Goal: Task Accomplishment & Management: Manage account settings

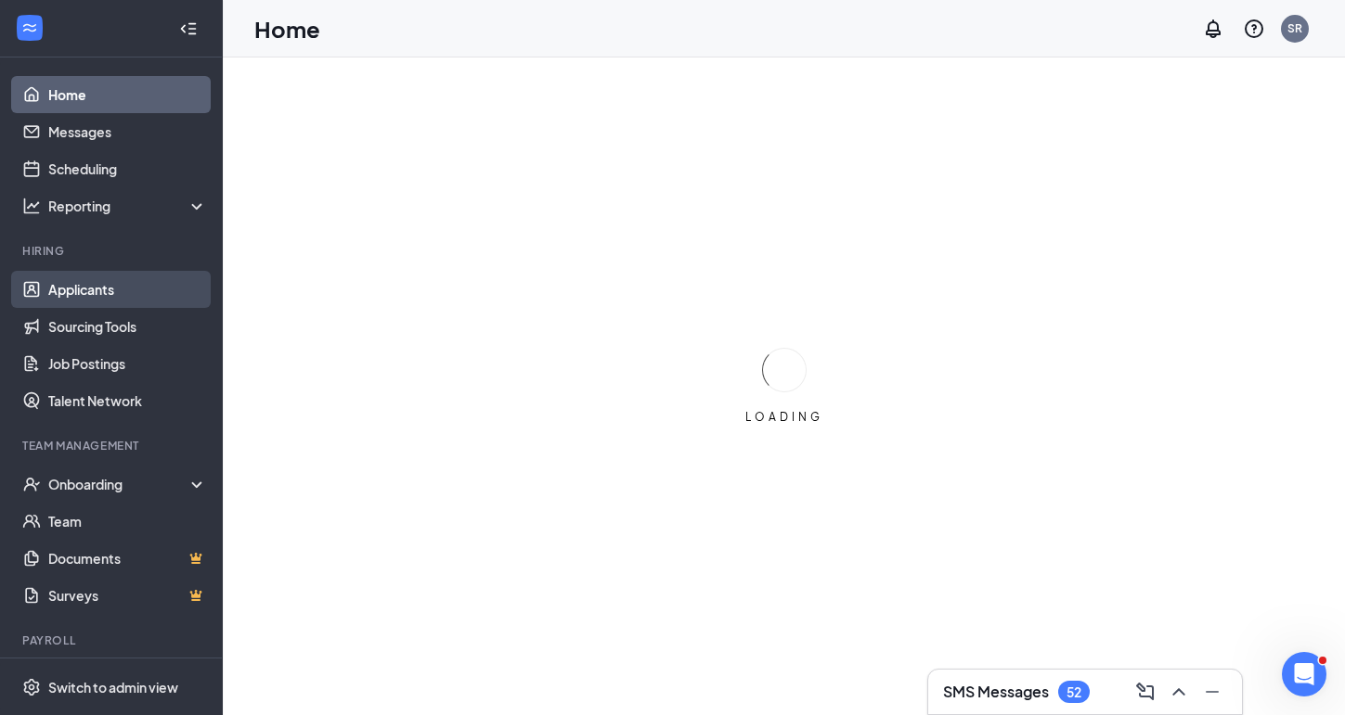
click at [77, 291] on link "Applicants" at bounding box center [127, 289] width 159 height 37
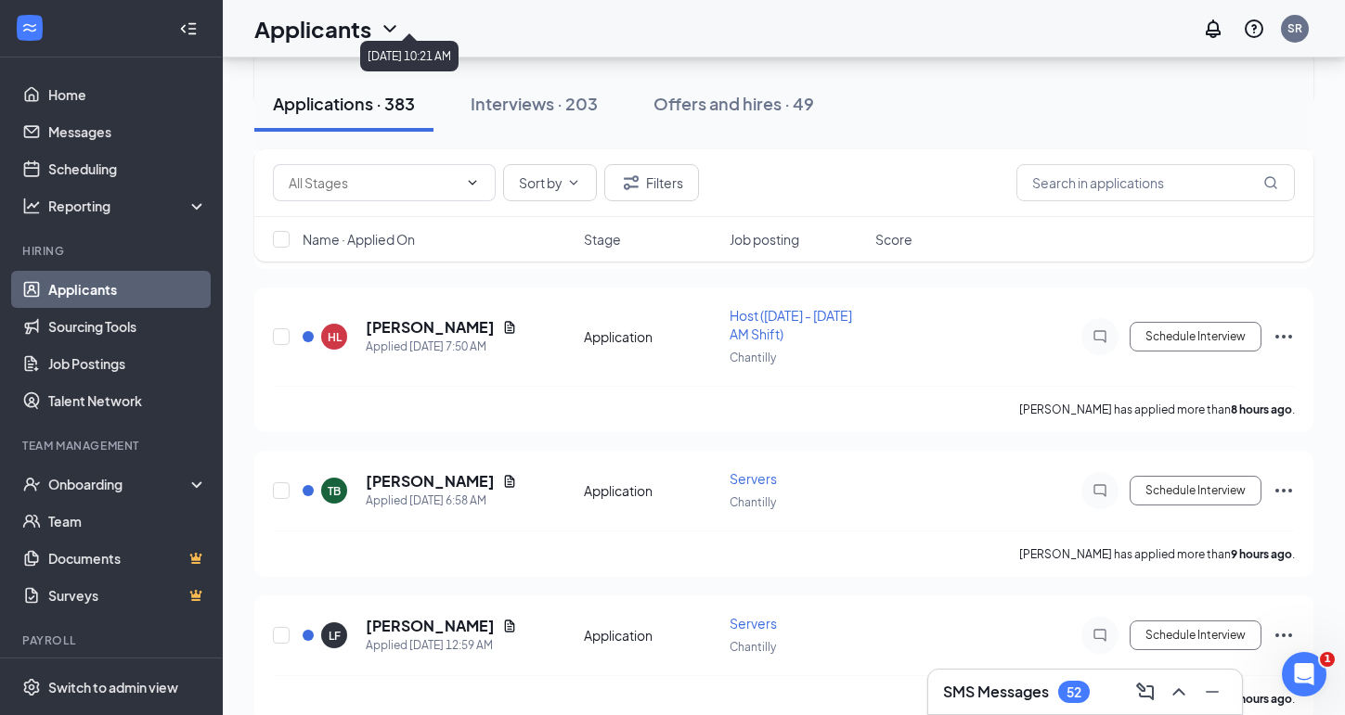
scroll to position [1350, 0]
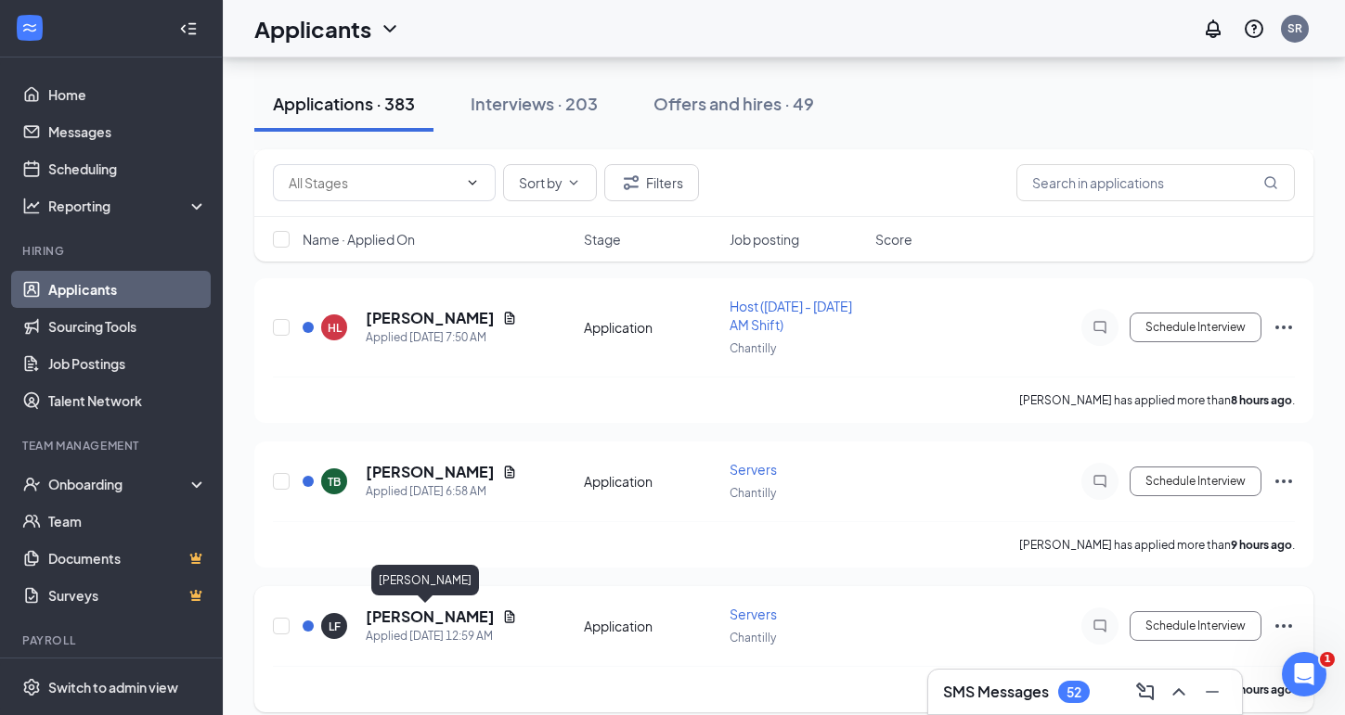
click at [435, 620] on h5 "[PERSON_NAME]" at bounding box center [430, 617] width 129 height 20
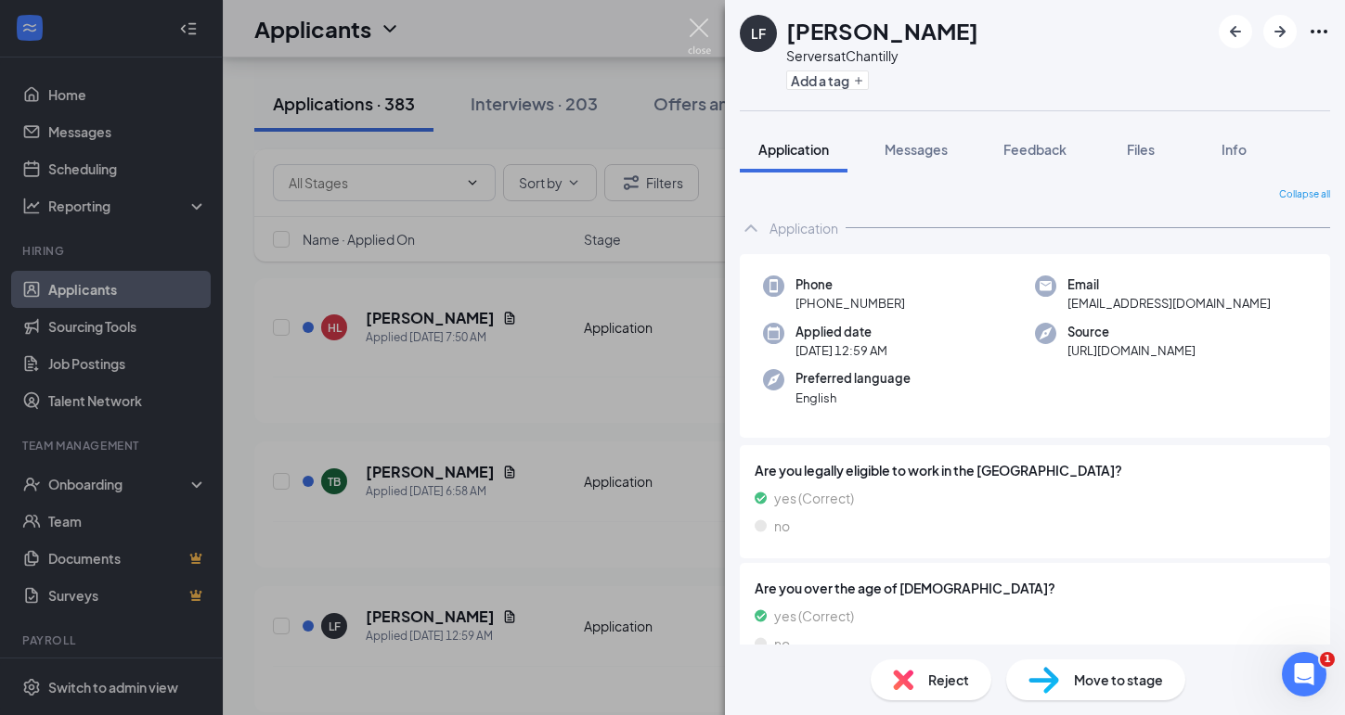
click at [706, 23] on img at bounding box center [699, 37] width 23 height 36
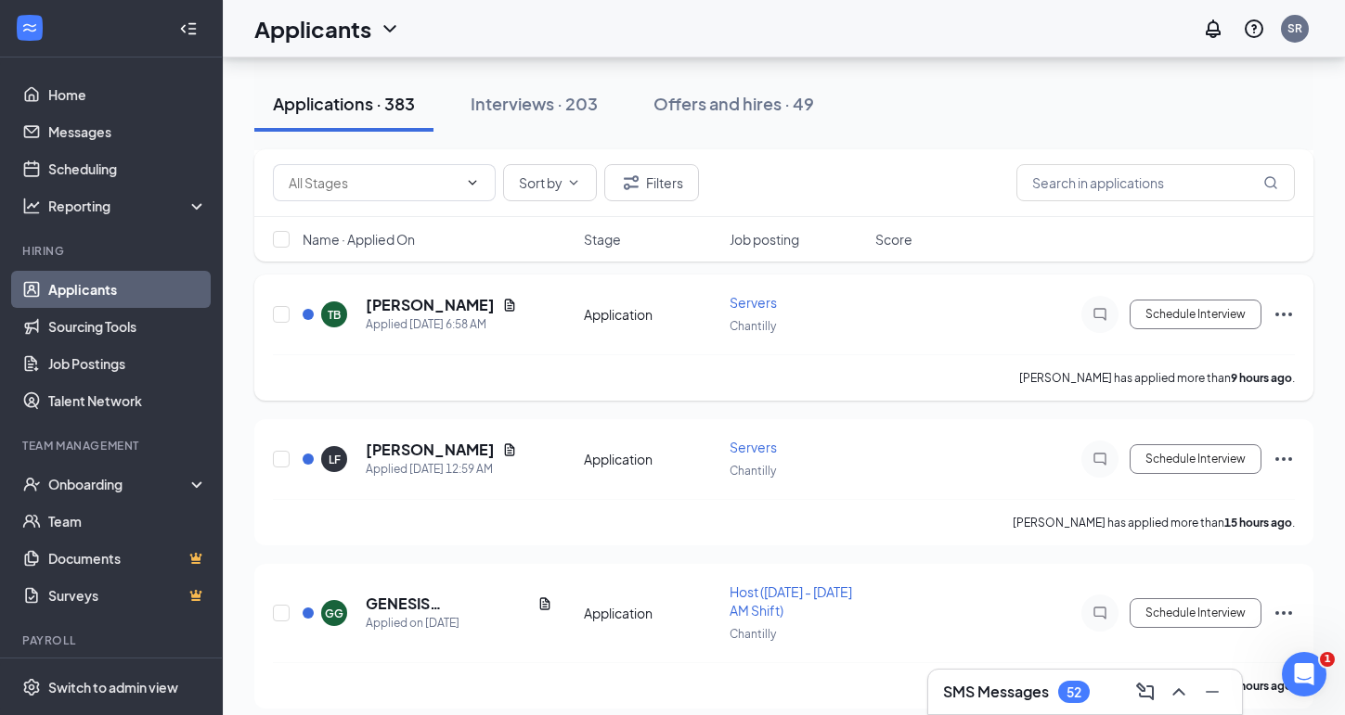
scroll to position [1548, 0]
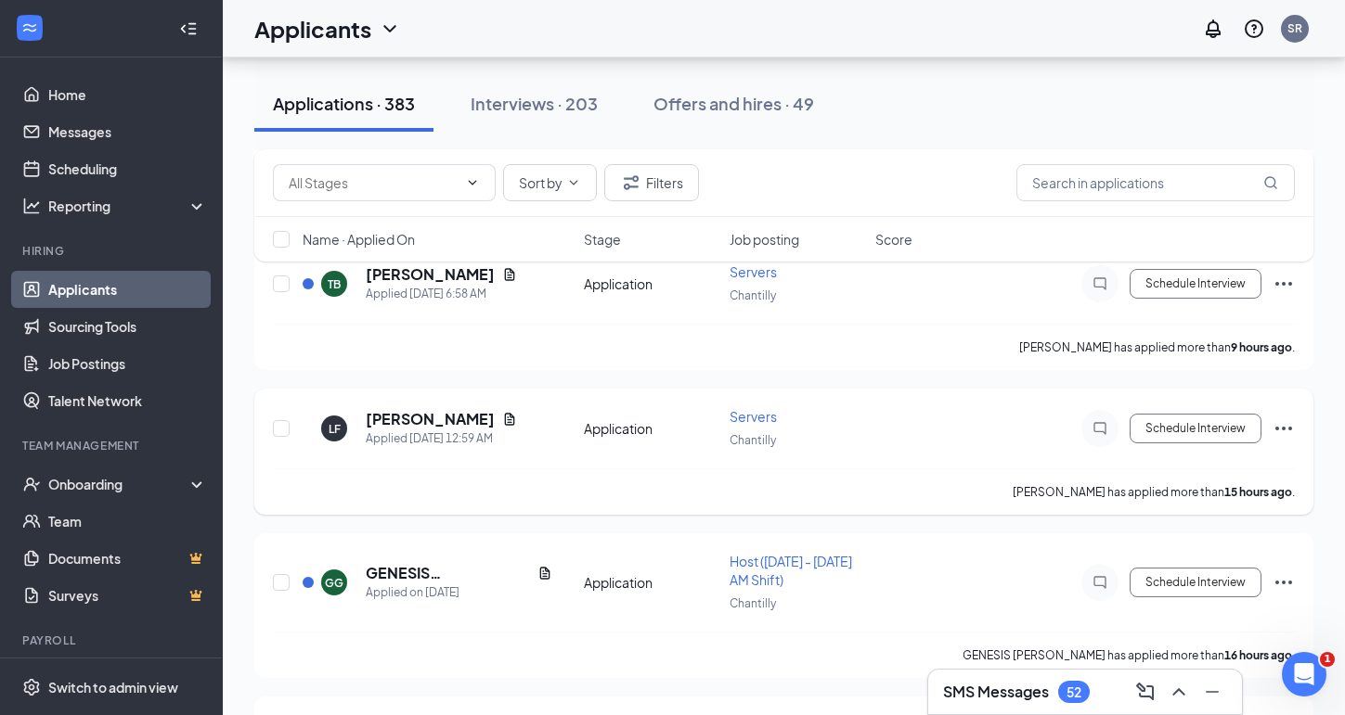
click at [750, 416] on span "Servers" at bounding box center [752, 416] width 47 height 17
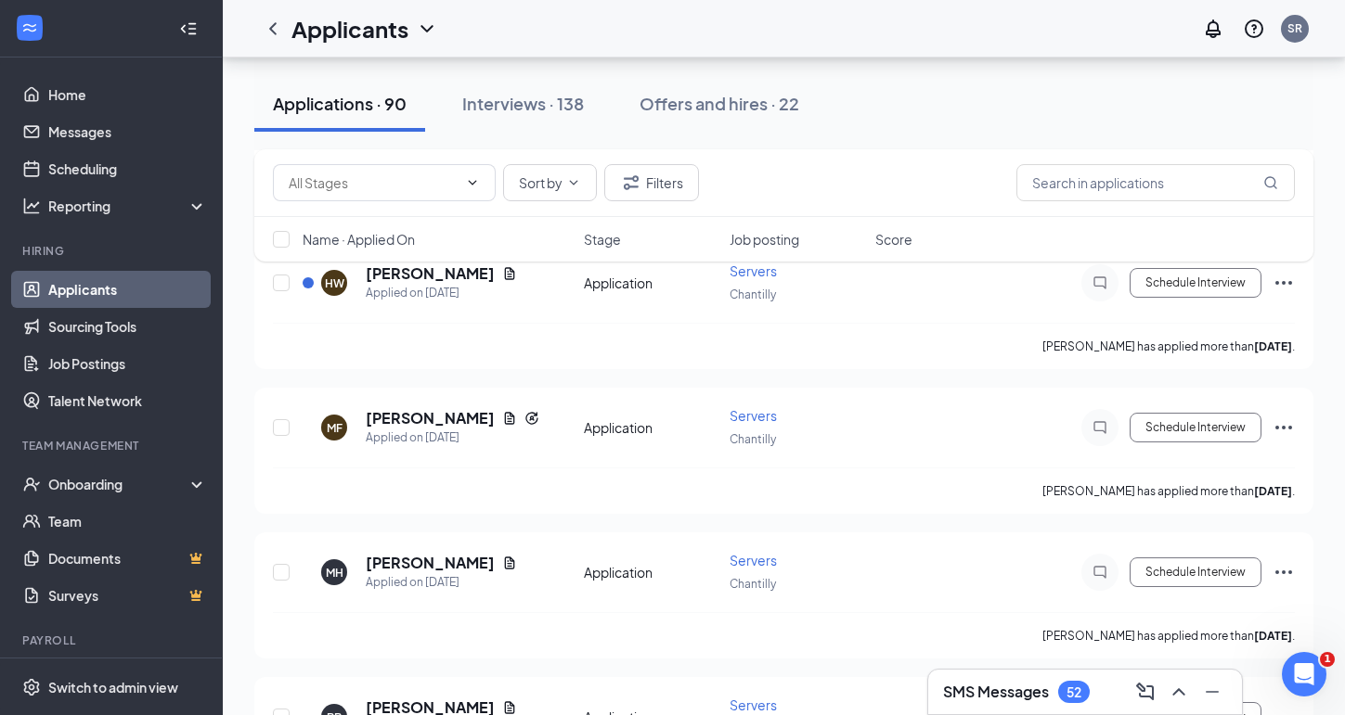
scroll to position [6037, 0]
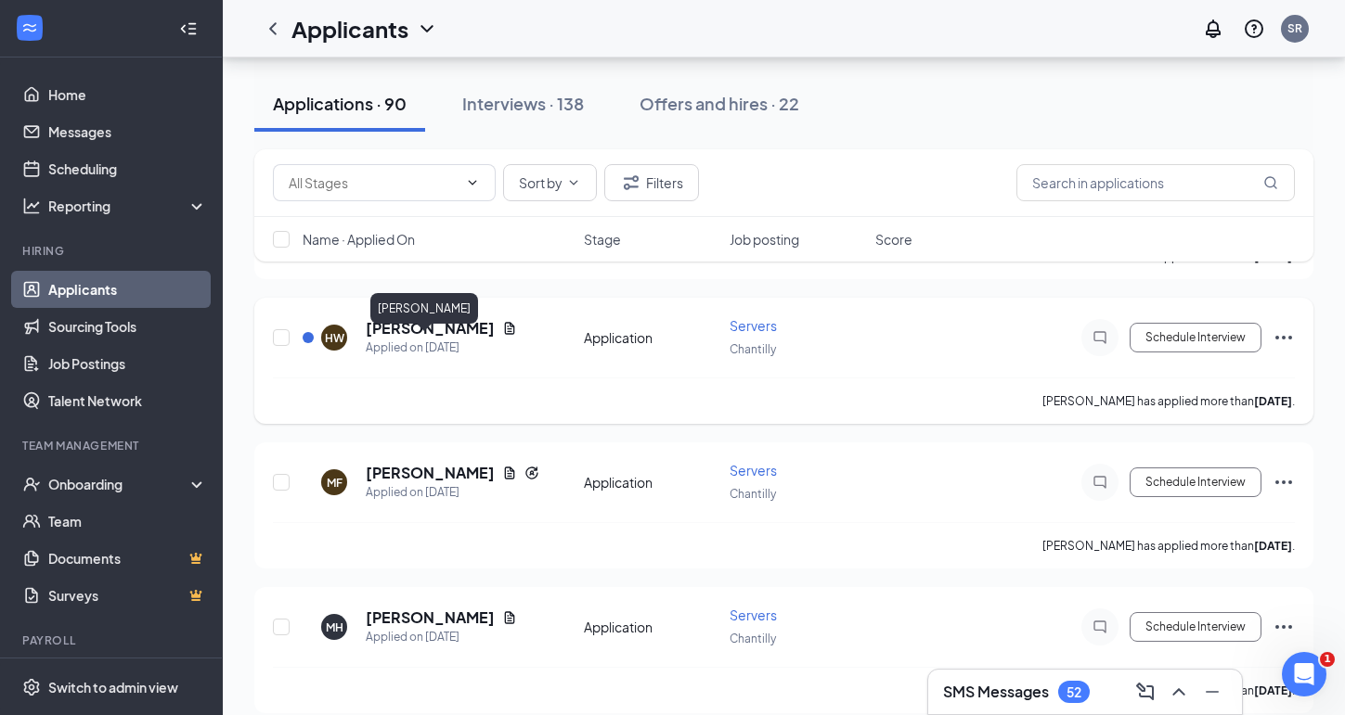
click at [424, 339] on h5 "[PERSON_NAME]" at bounding box center [430, 328] width 129 height 20
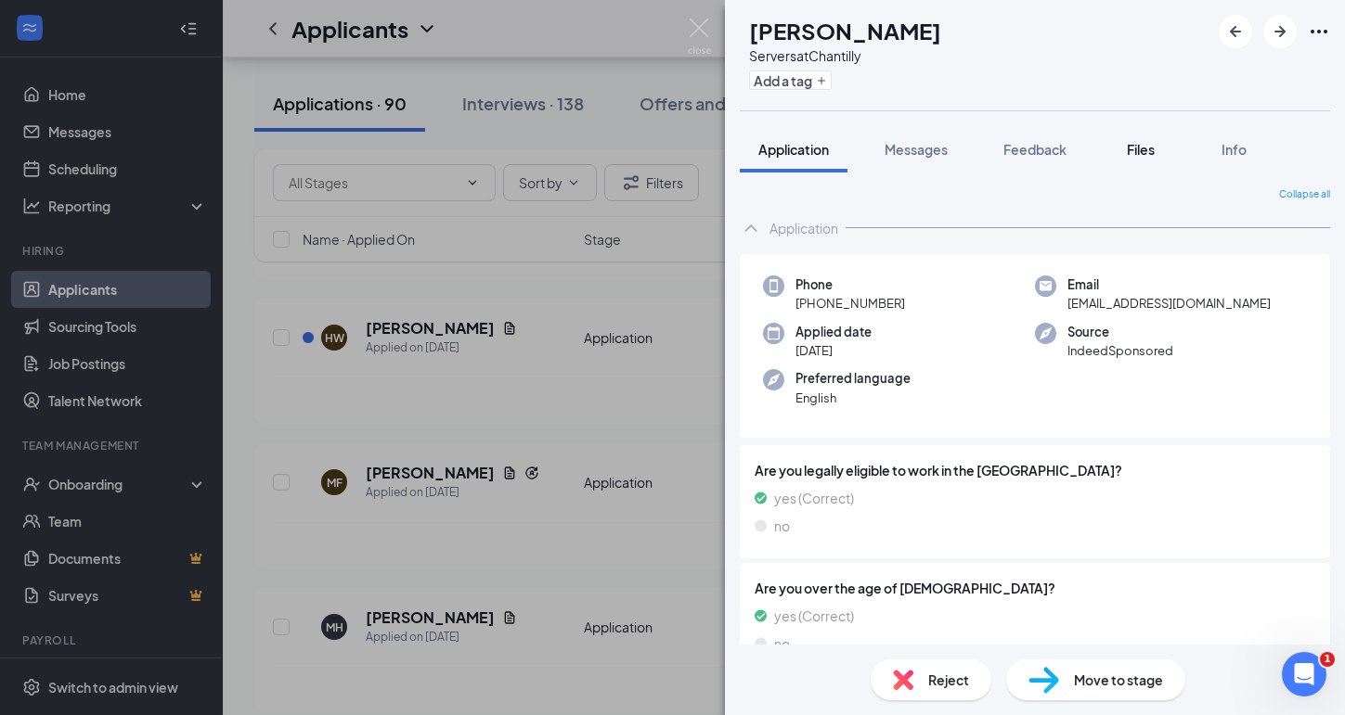
click at [1136, 148] on span "Files" at bounding box center [1141, 149] width 28 height 17
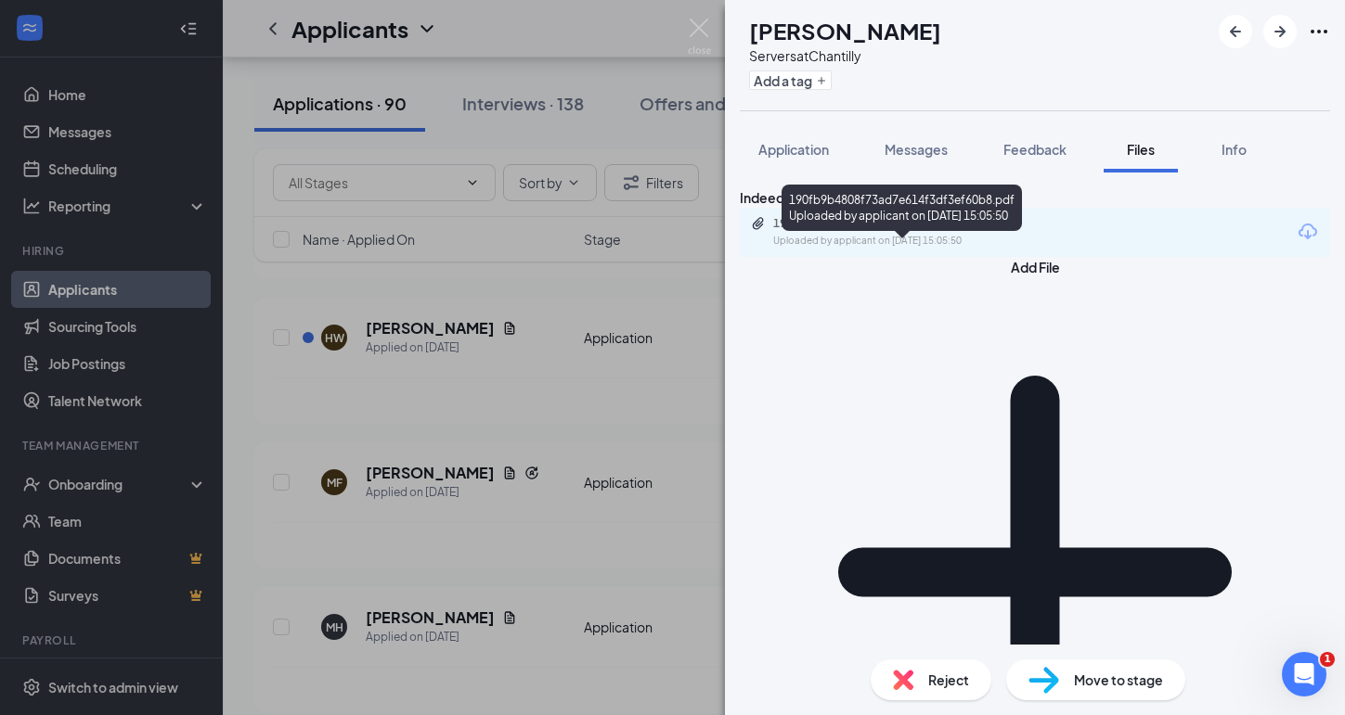
click at [977, 238] on div "190fb9b4808f73ad7e614f3df3ef60b8.pdf Uploaded by applicant on [DATE] 15:05:50" at bounding box center [901, 212] width 240 height 54
click at [978, 249] on div "190fb9b4808f73ad7e614f3df3ef60b8.pdf Uploaded by applicant on [DATE] 15:05:50" at bounding box center [901, 232] width 301 height 32
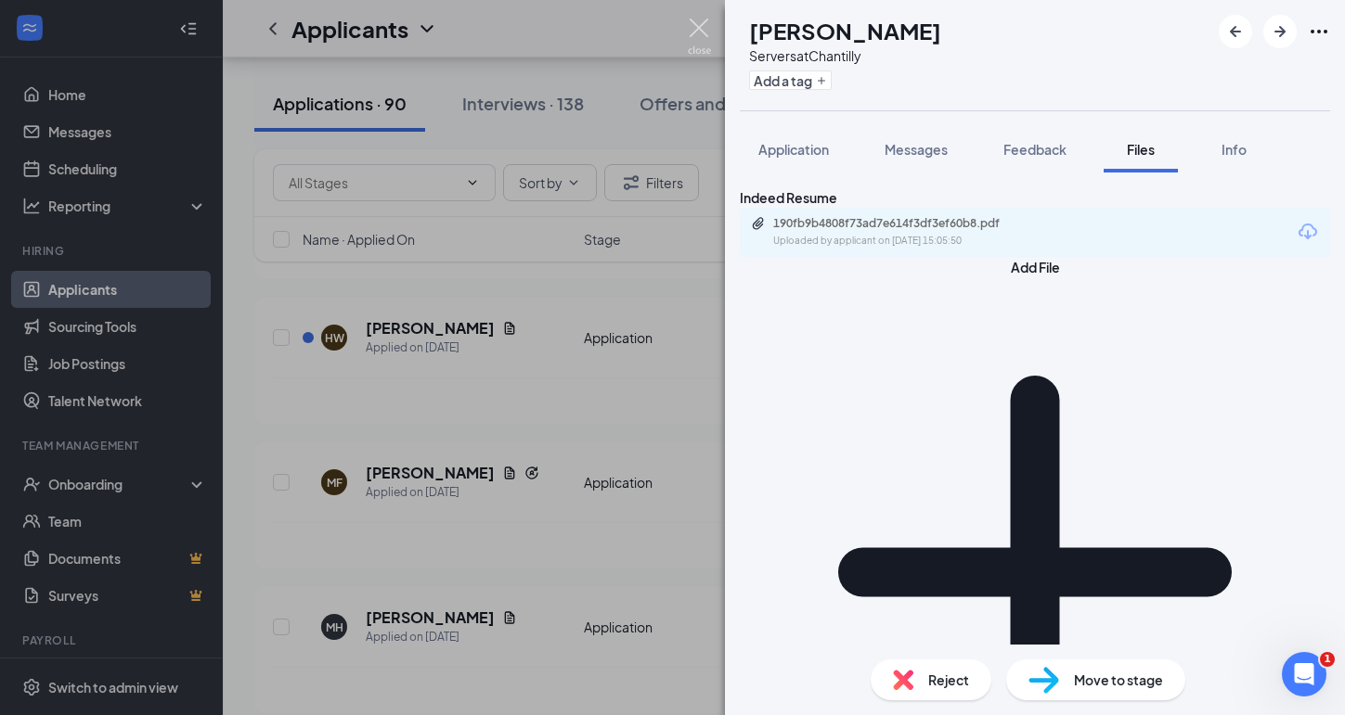
click at [698, 19] on img at bounding box center [699, 37] width 23 height 36
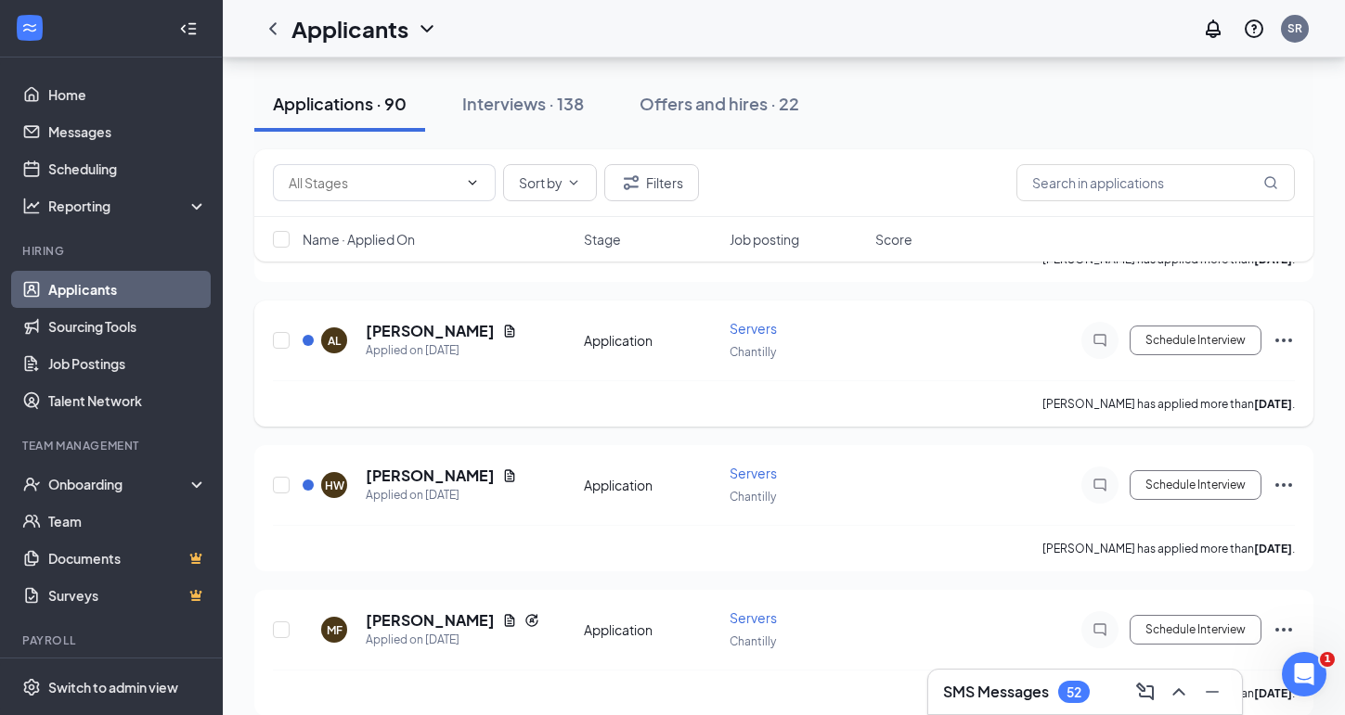
scroll to position [5871, 0]
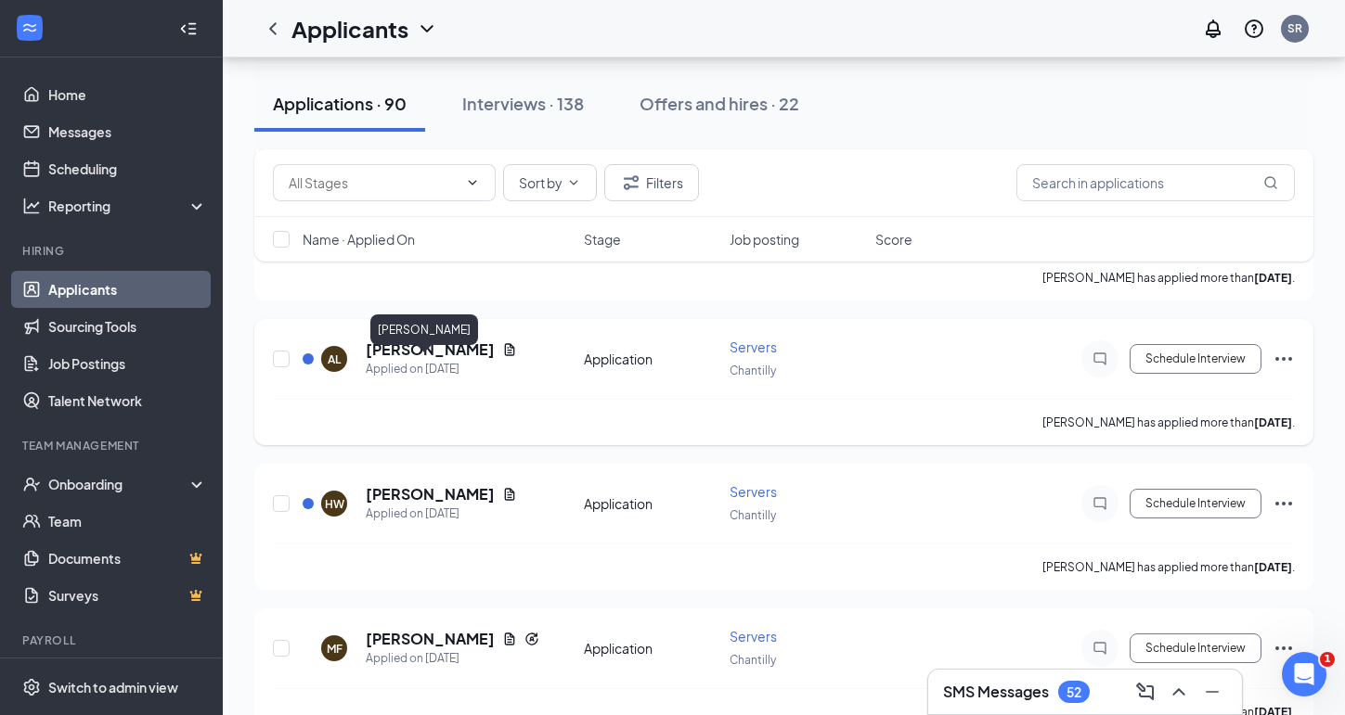
click at [441, 360] on h5 "[PERSON_NAME]" at bounding box center [430, 350] width 129 height 20
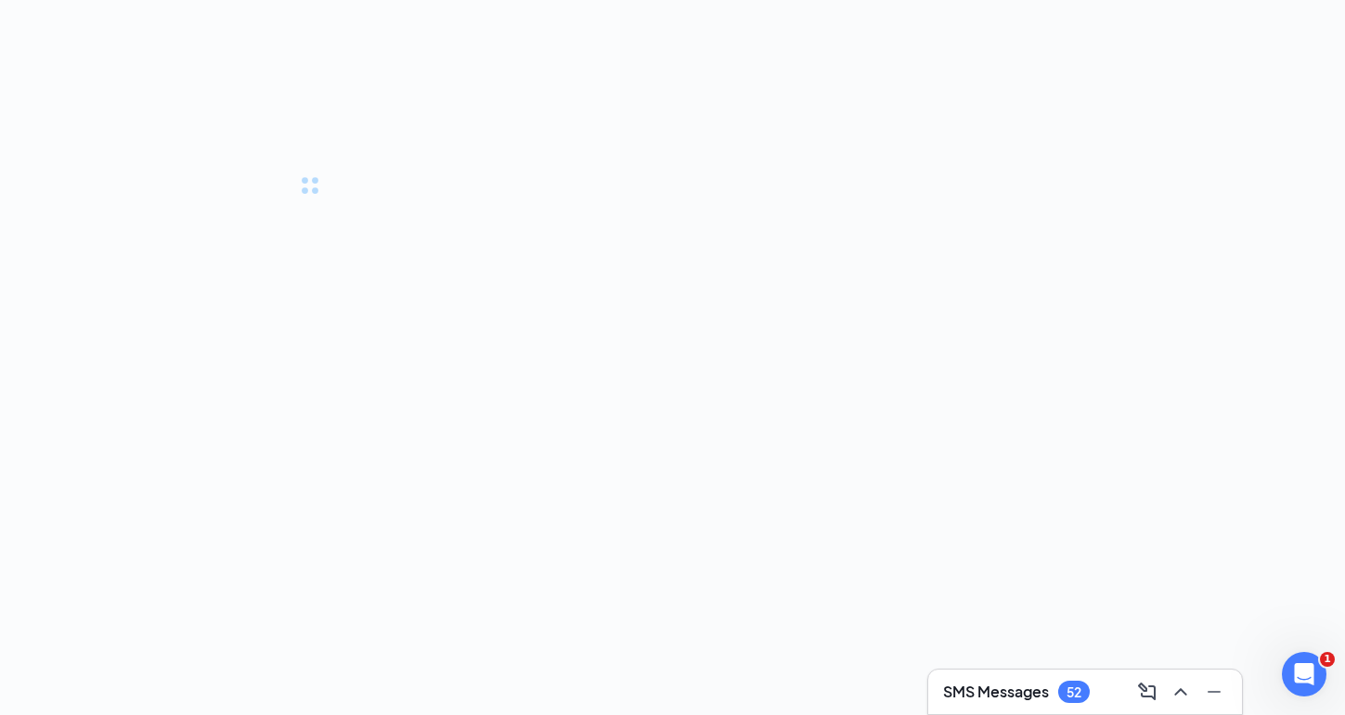
scroll to position [1764, 0]
